Goal: Information Seeking & Learning: Learn about a topic

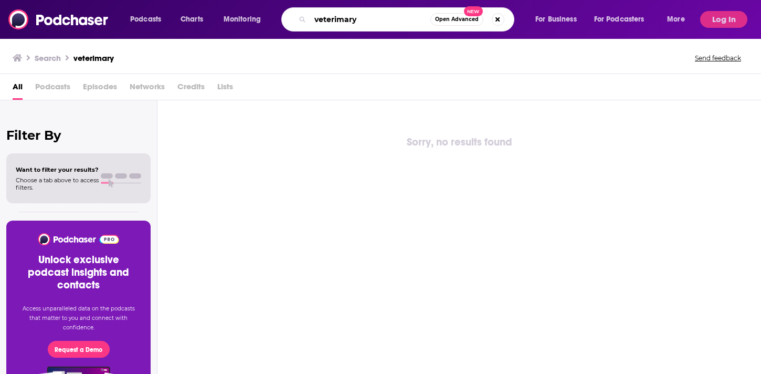
click at [324, 20] on input "veterimary" at bounding box center [370, 19] width 120 height 17
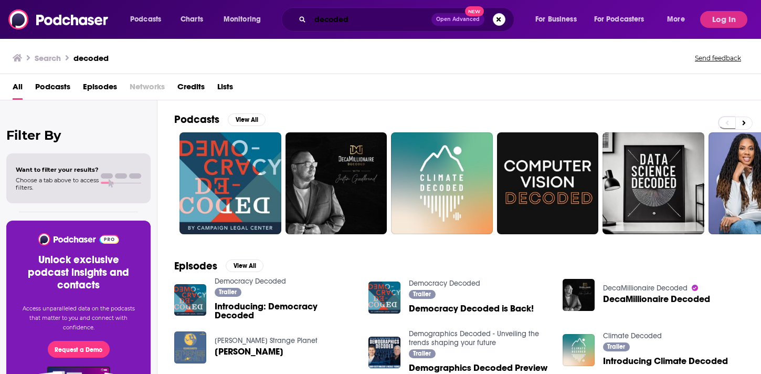
click at [375, 16] on input "decoded" at bounding box center [370, 19] width 121 height 17
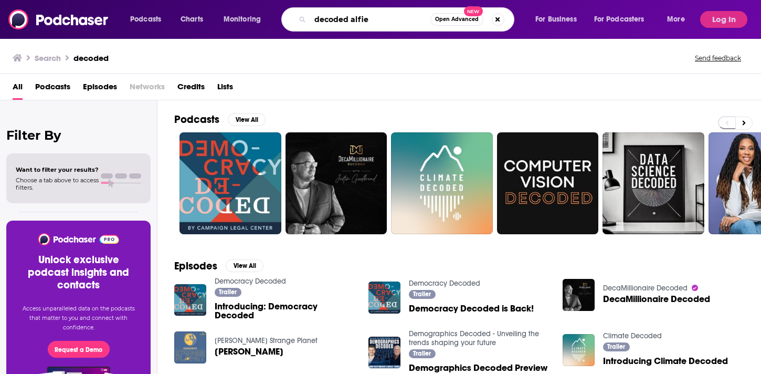
type input "decoded alfie"
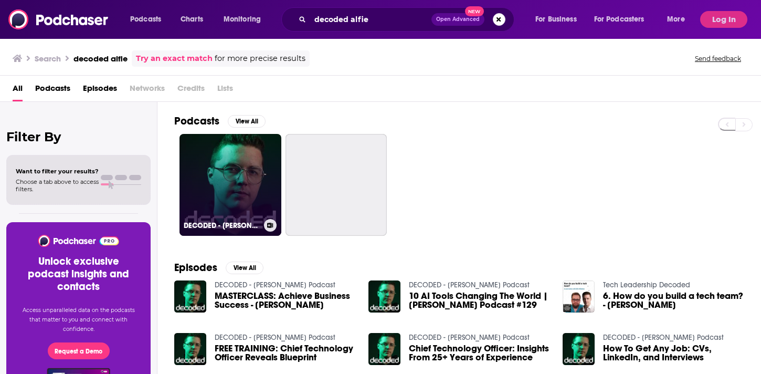
click at [223, 208] on link "DECODED - [PERSON_NAME] Podcast" at bounding box center [231, 185] width 102 height 102
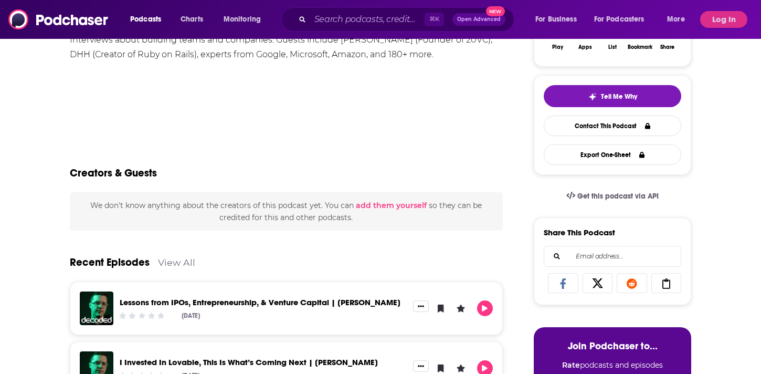
scroll to position [205, 0]
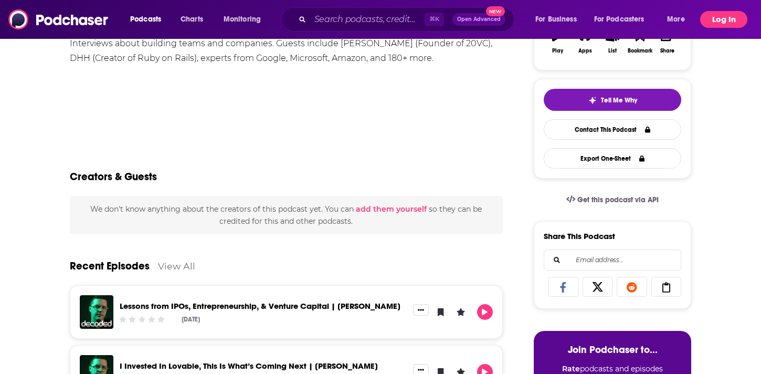
click at [716, 24] on button "Log In" at bounding box center [723, 19] width 47 height 17
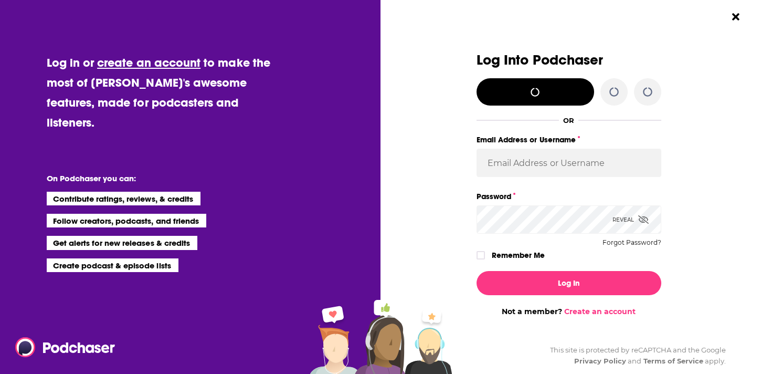
scroll to position [0, 0]
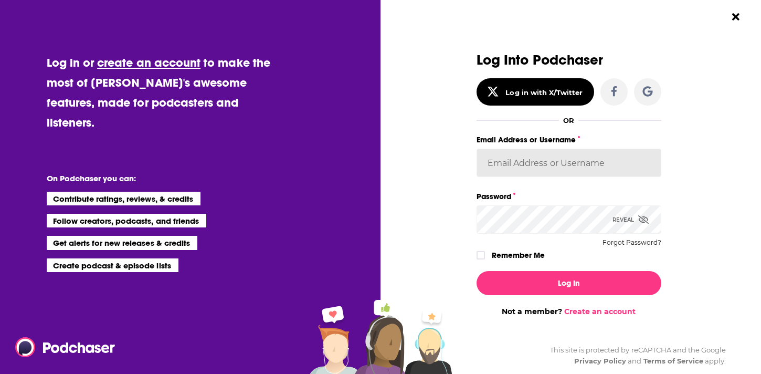
type input "SolComms"
click at [524, 163] on input "SolComms" at bounding box center [569, 163] width 185 height 28
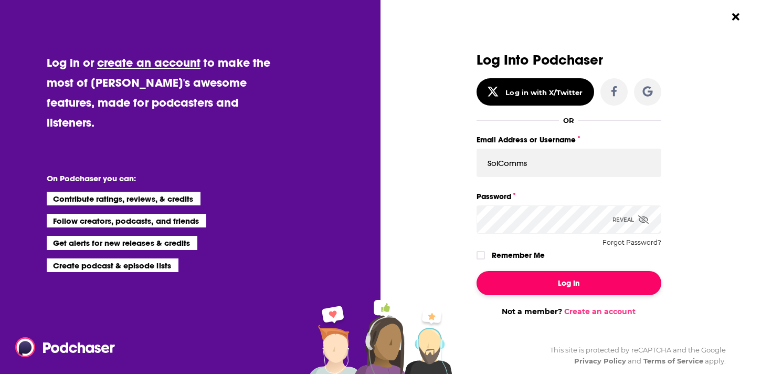
click at [542, 288] on button "Log In" at bounding box center [569, 283] width 185 height 24
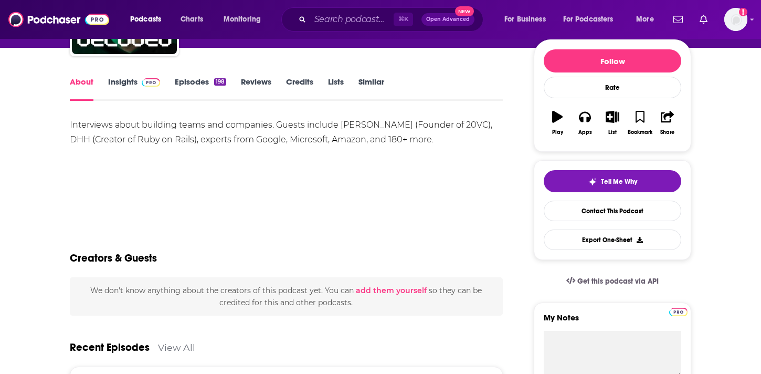
scroll to position [123, 0]
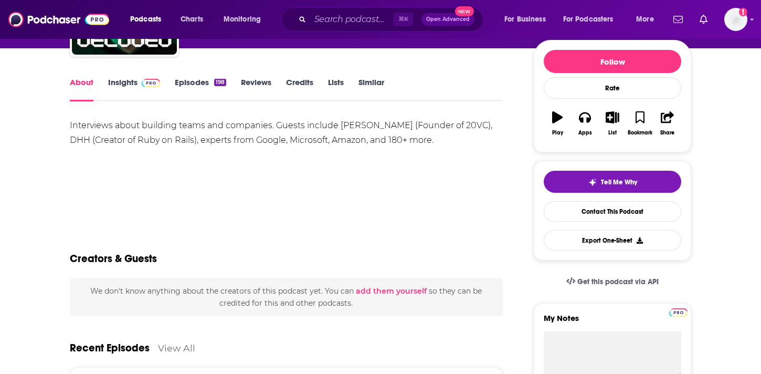
click at [132, 81] on link "Insights" at bounding box center [134, 89] width 52 height 24
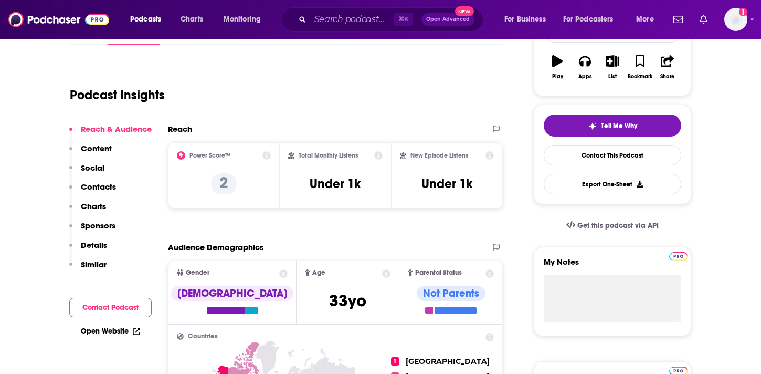
scroll to position [190, 0]
